Goal: Find specific page/section

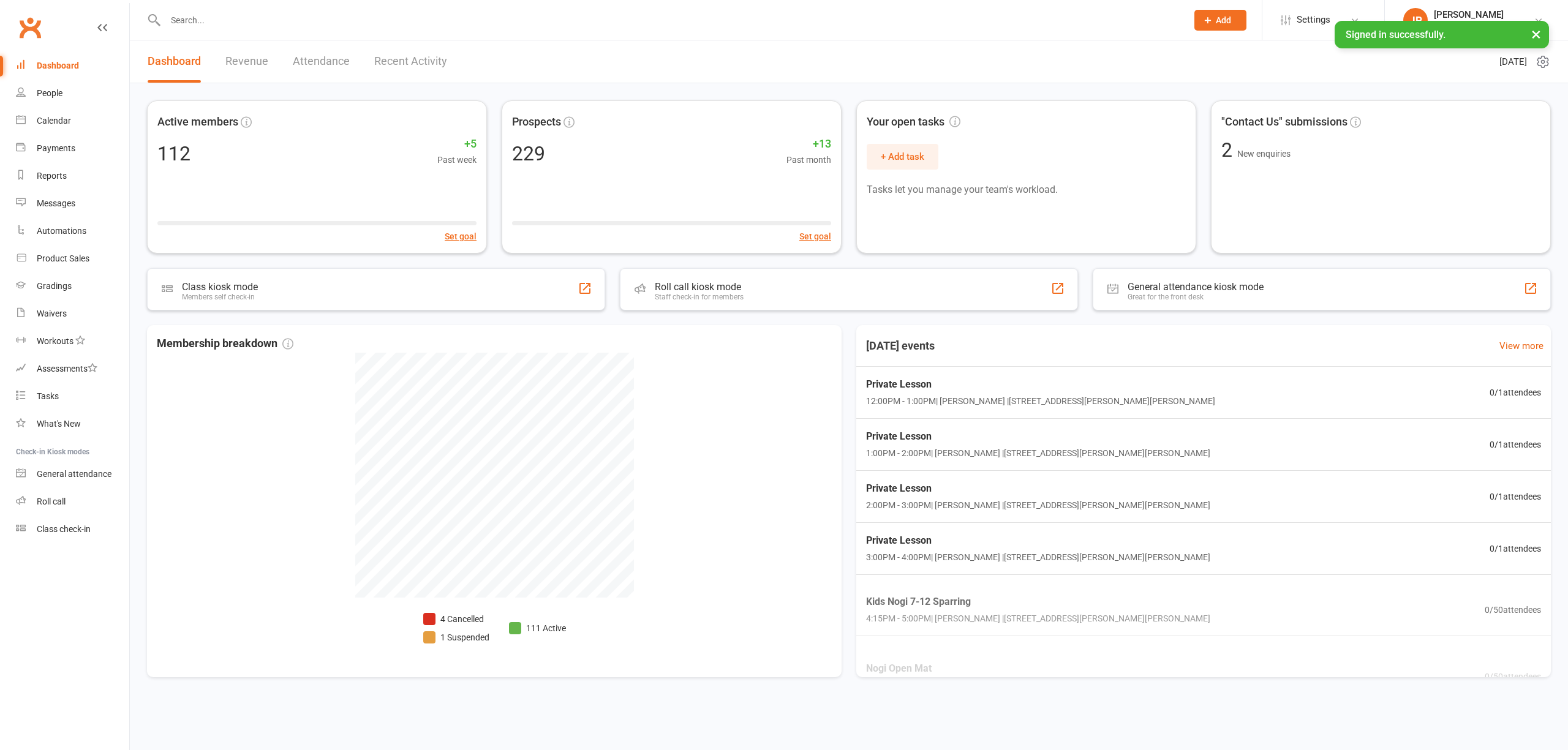
click at [243, 22] on input "text" at bounding box center [670, 20] width 1017 height 17
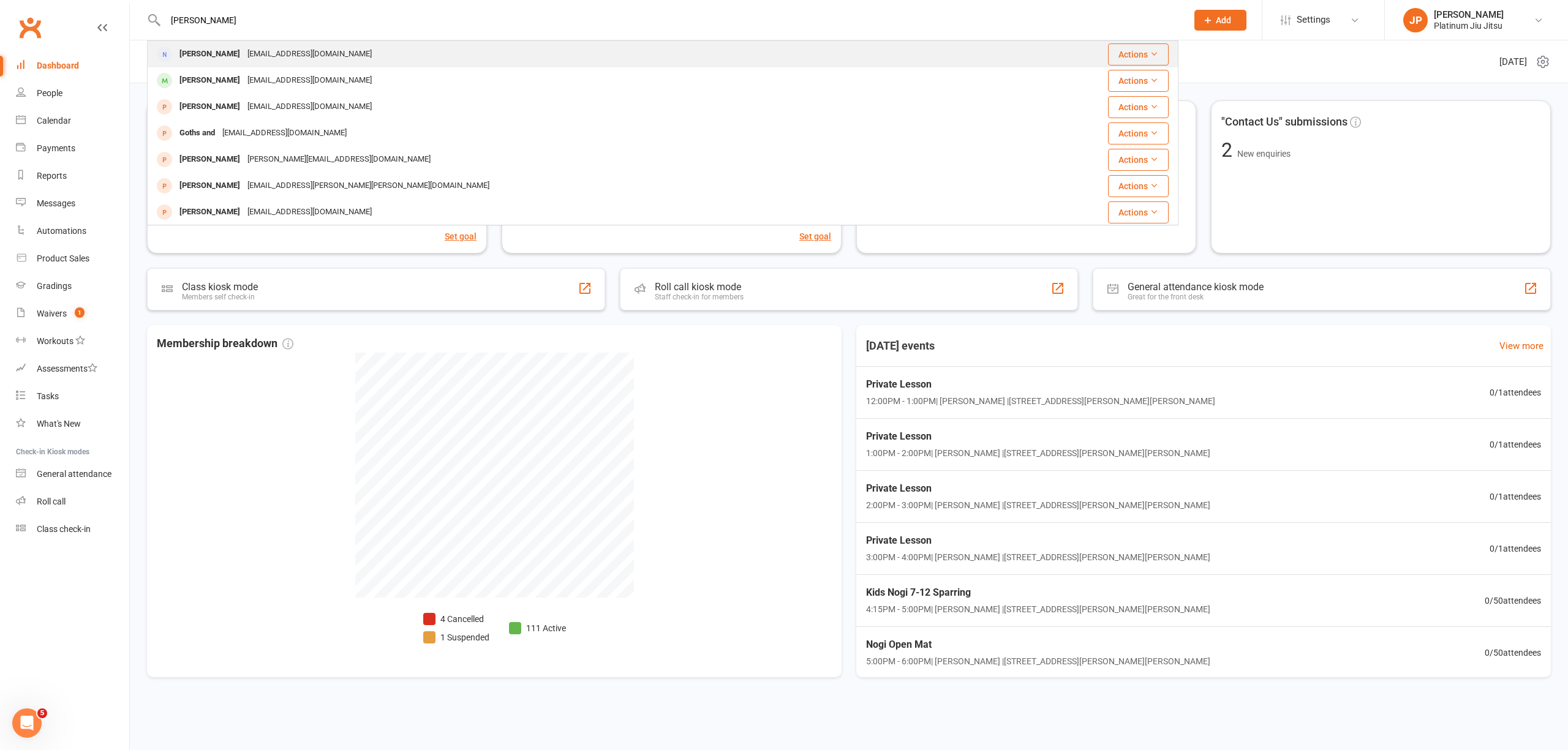
type input "[PERSON_NAME]"
click at [257, 54] on div "[EMAIL_ADDRESS][DOMAIN_NAME]" at bounding box center [309, 54] width 132 height 18
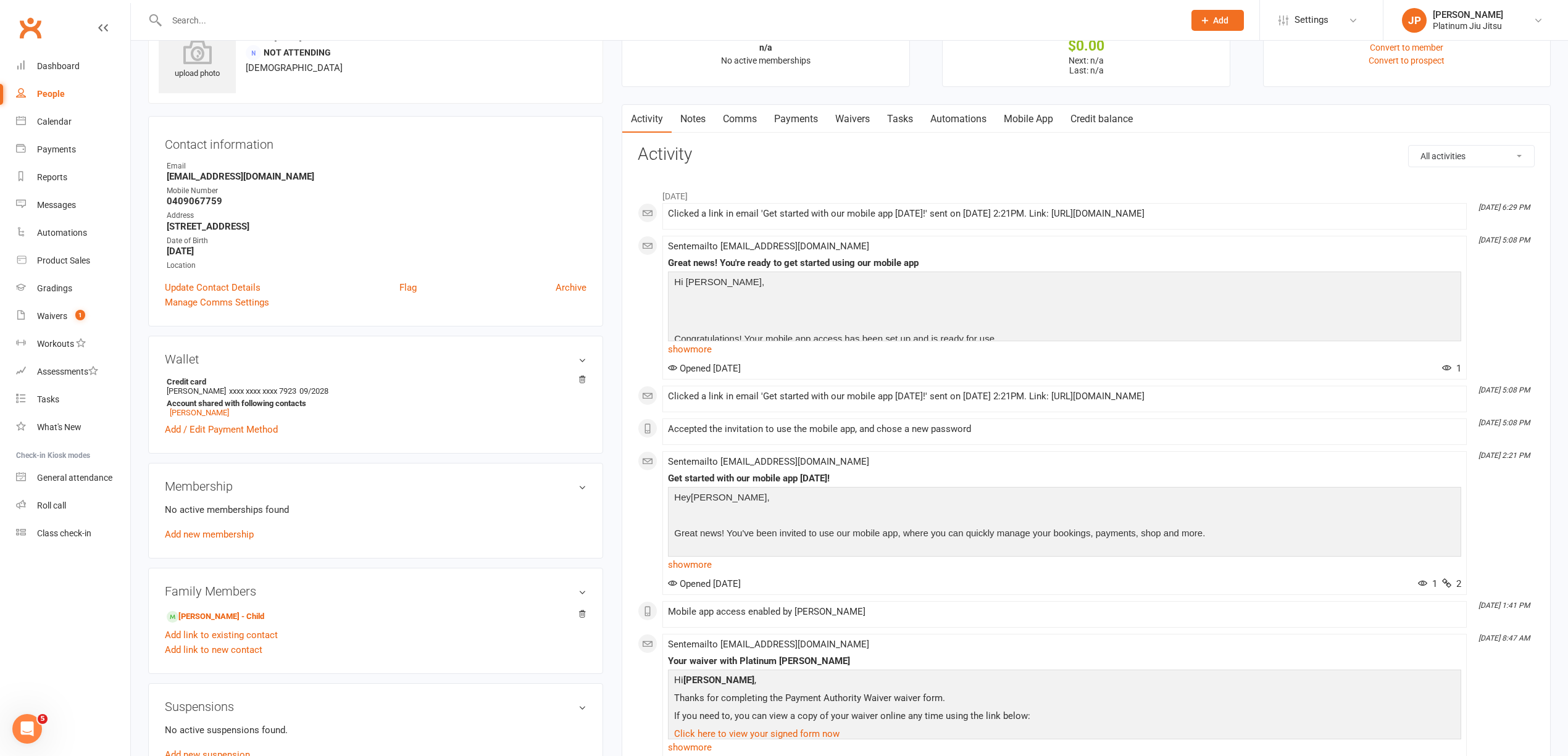
scroll to position [82, 0]
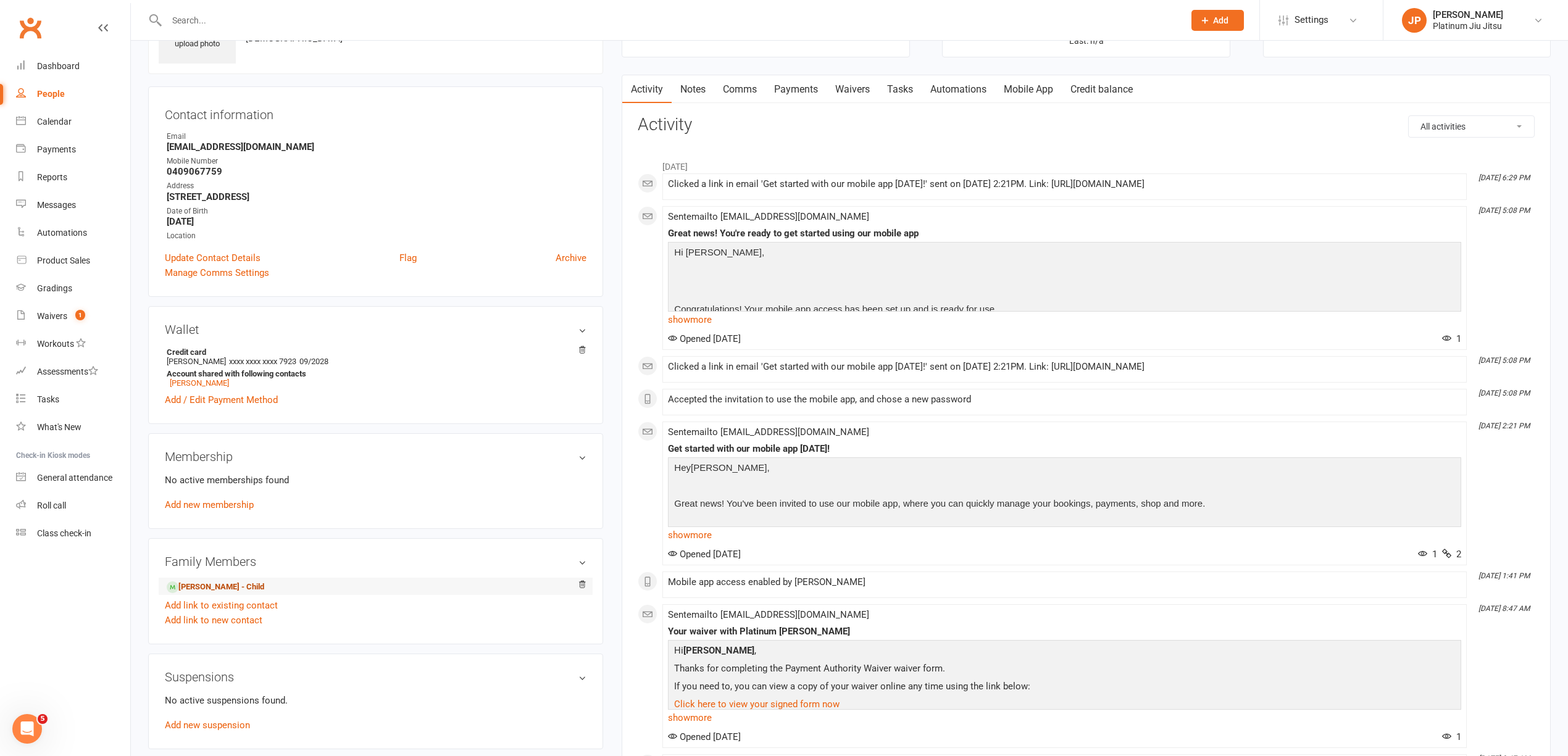
click at [216, 586] on link "[PERSON_NAME] - Child" at bounding box center [215, 587] width 98 height 13
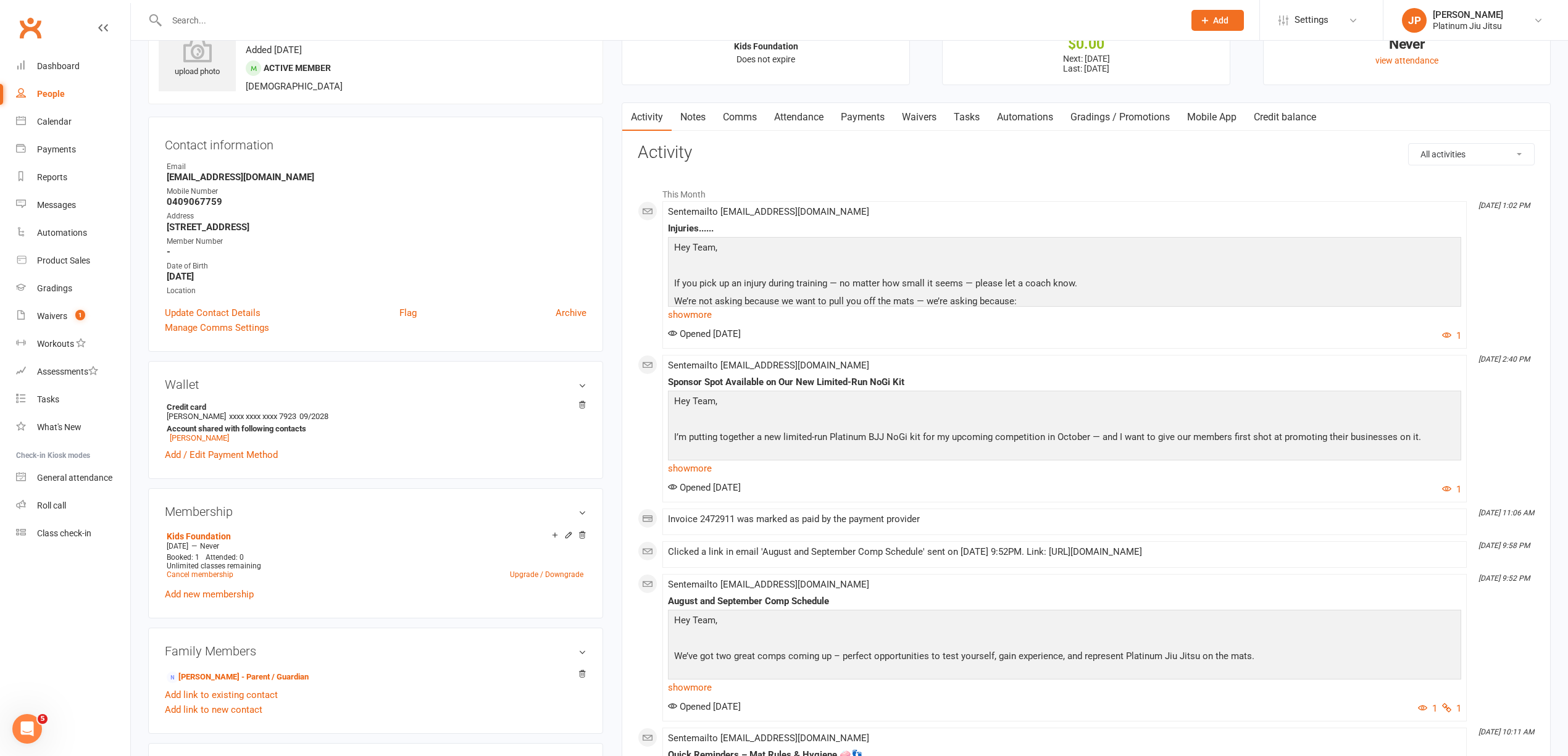
scroll to position [82, 0]
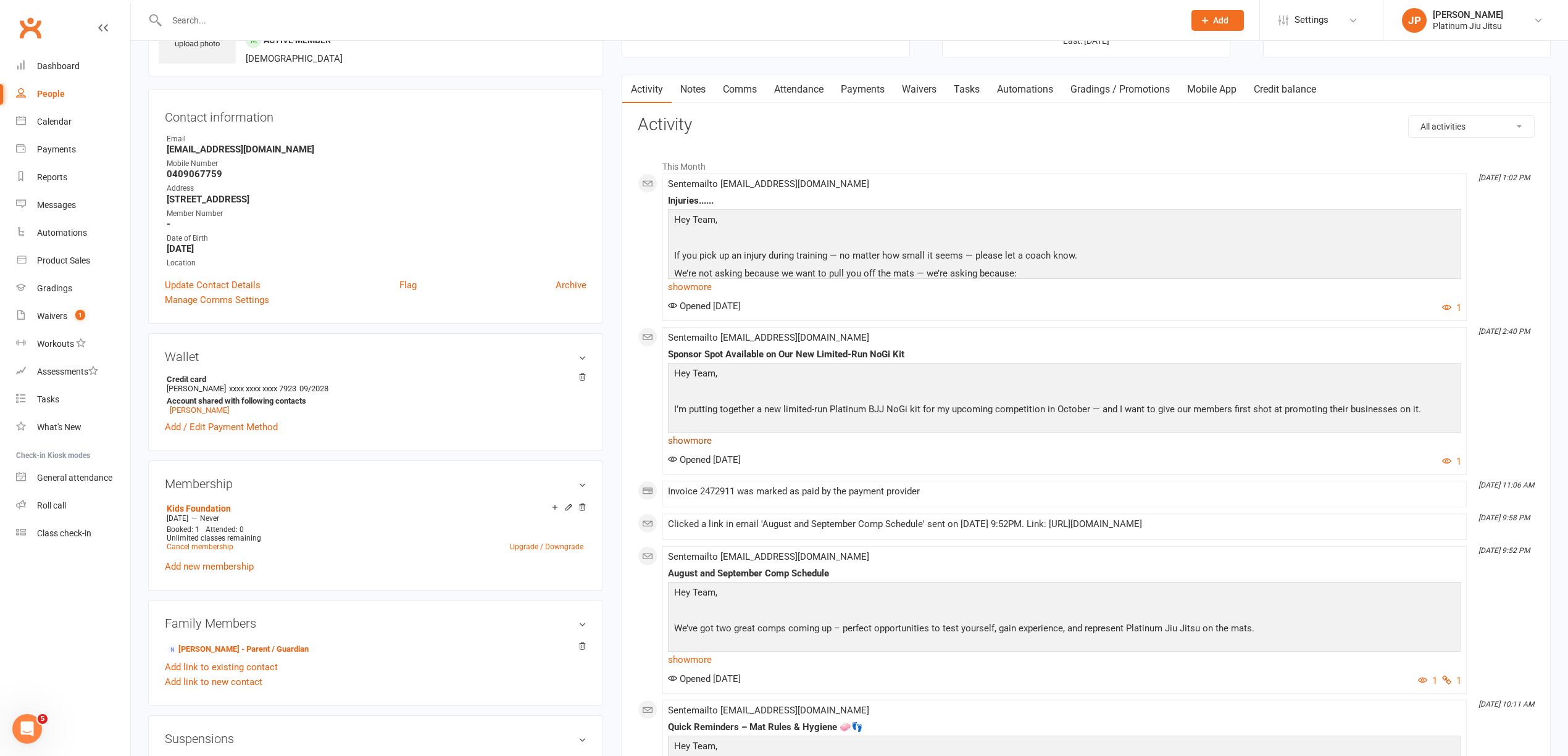
click at [697, 443] on link "show more" at bounding box center [1064, 441] width 793 height 18
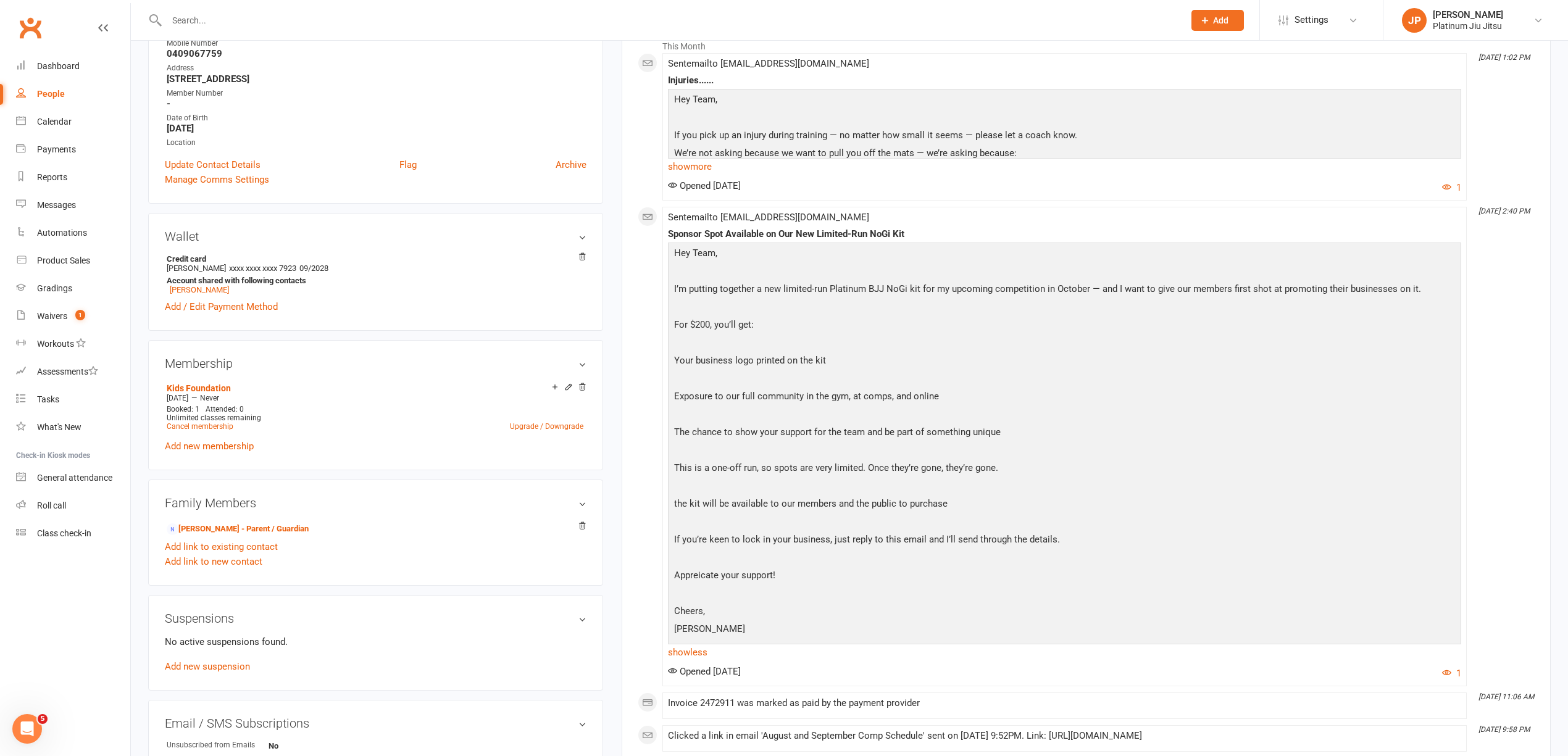
scroll to position [0, 0]
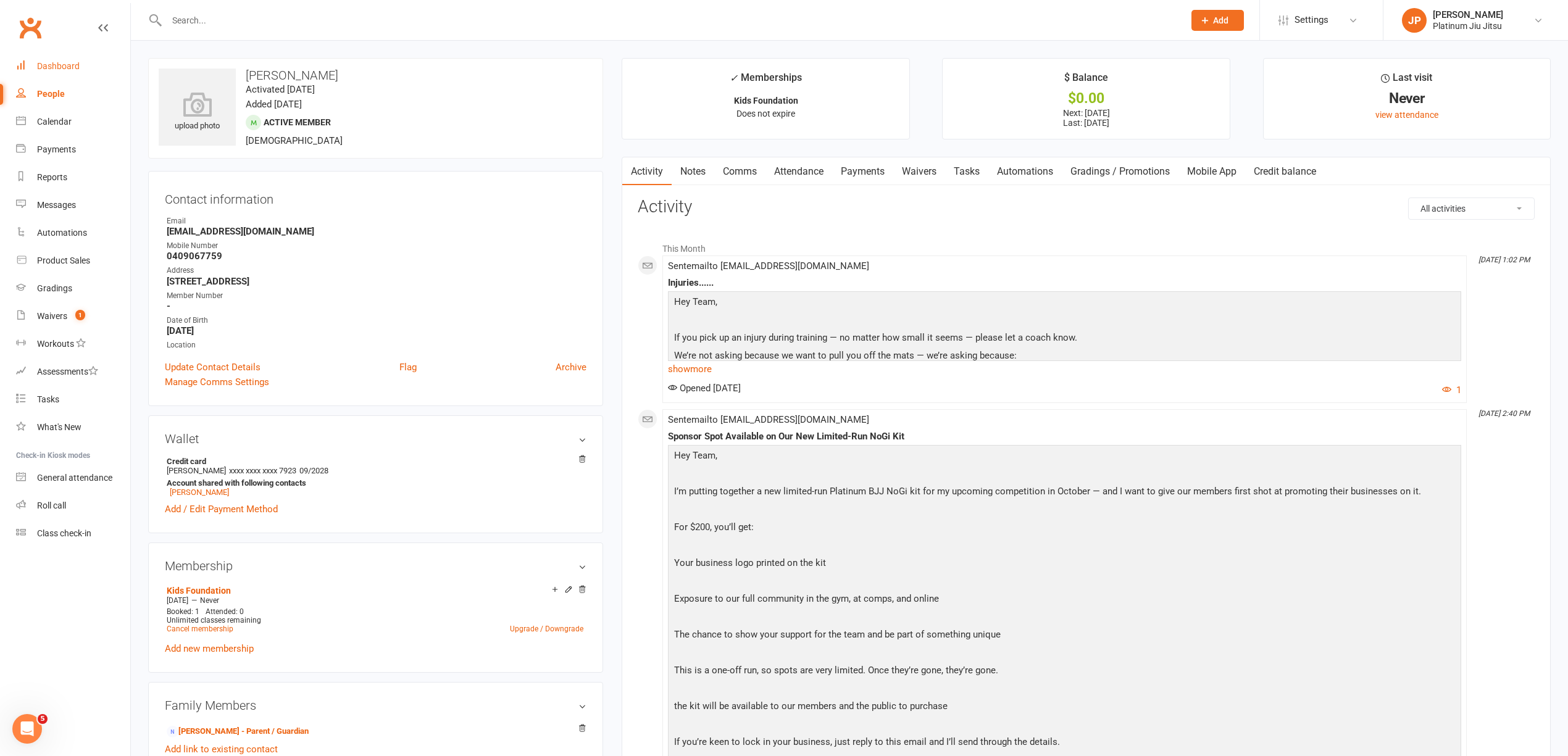
click at [64, 66] on div "Dashboard" at bounding box center [58, 66] width 42 height 10
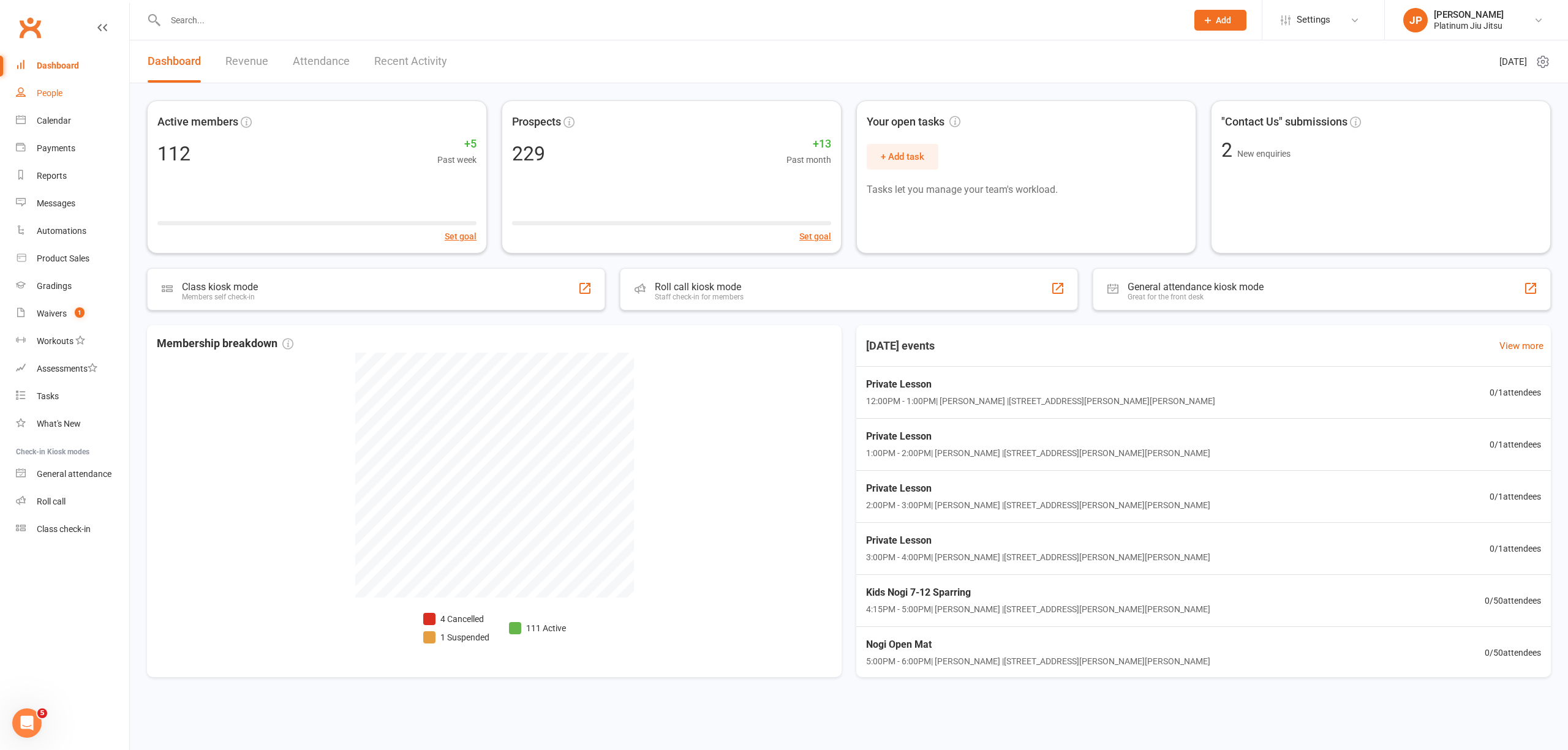
click at [54, 93] on div "People" at bounding box center [49, 93] width 25 height 10
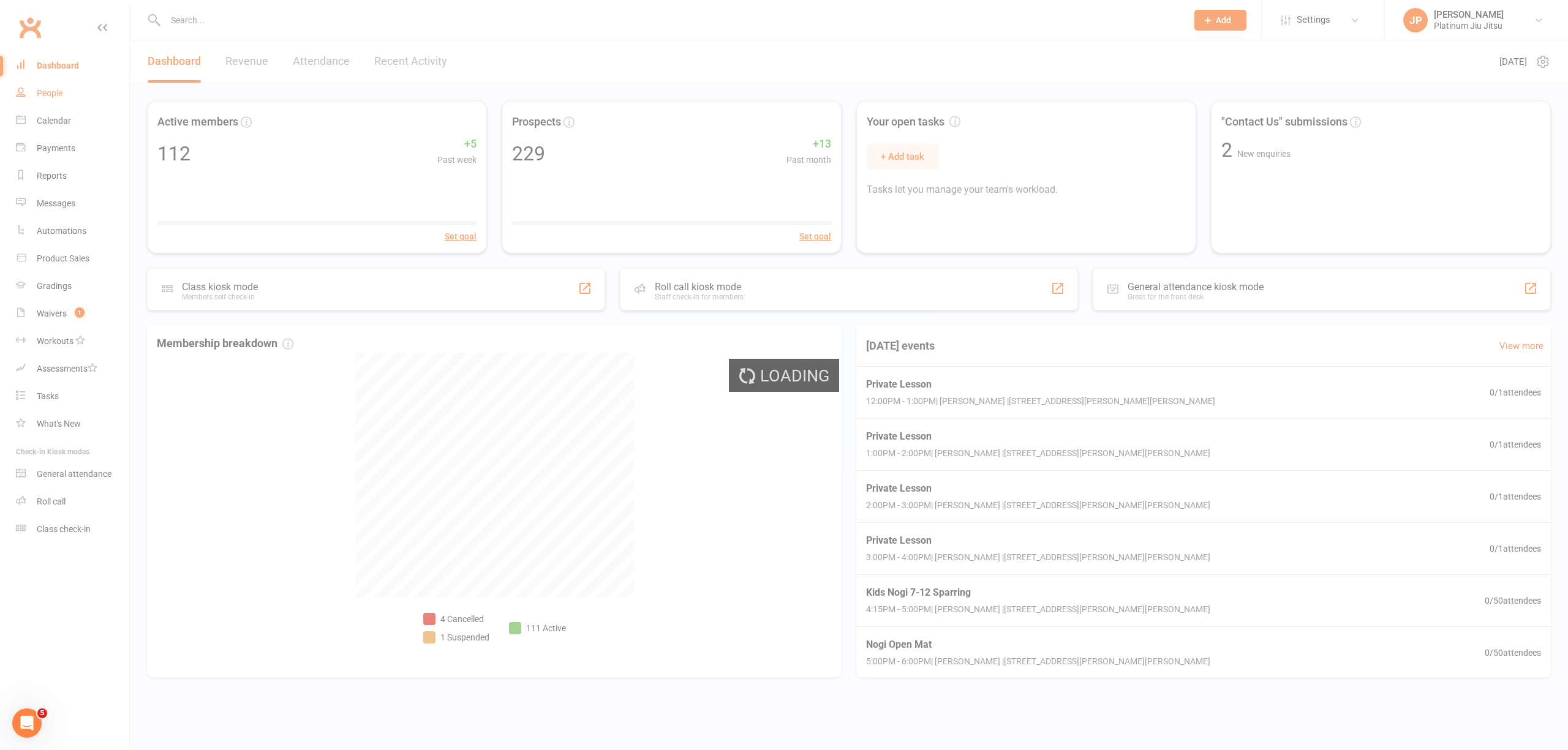
select select "100"
